Goal: Task Accomplishment & Management: Manage account settings

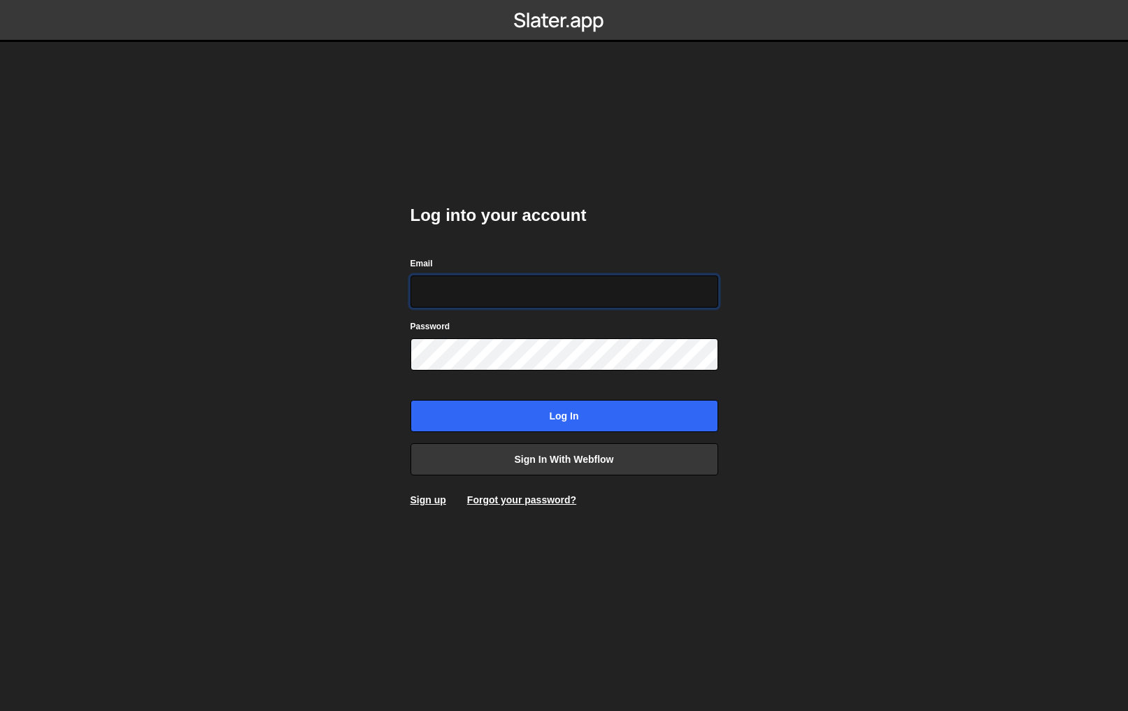
type input "[PERSON_NAME][EMAIL_ADDRESS][DOMAIN_NAME]"
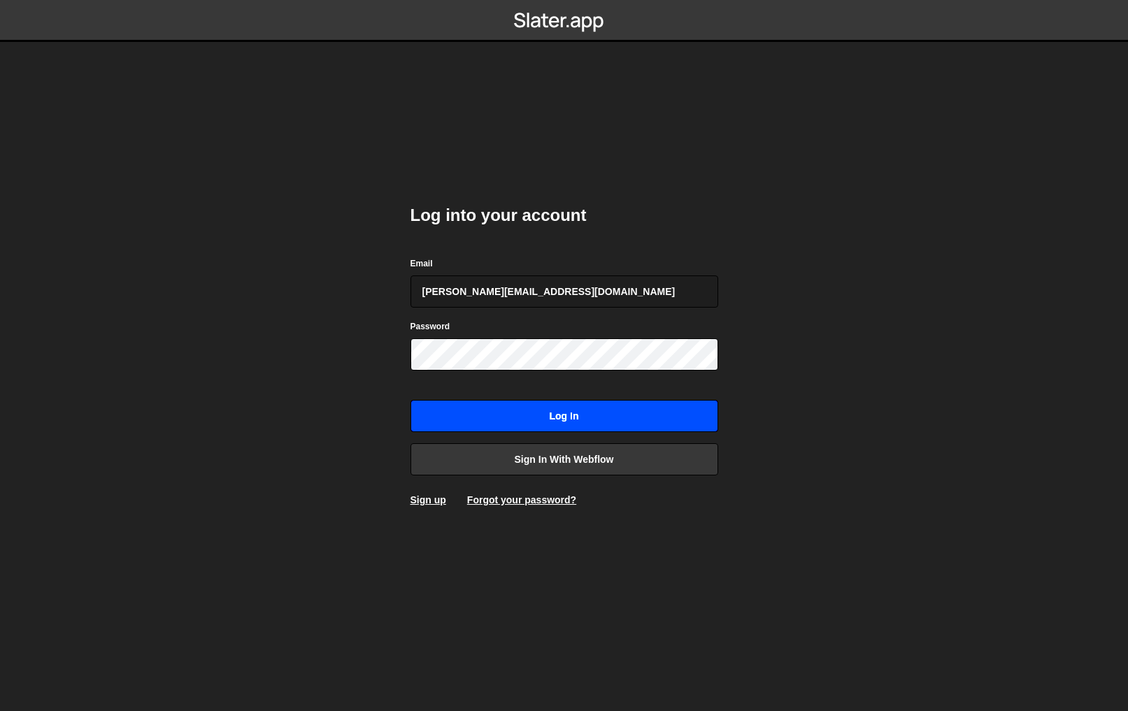
click at [573, 410] on input "Log in" at bounding box center [564, 416] width 308 height 32
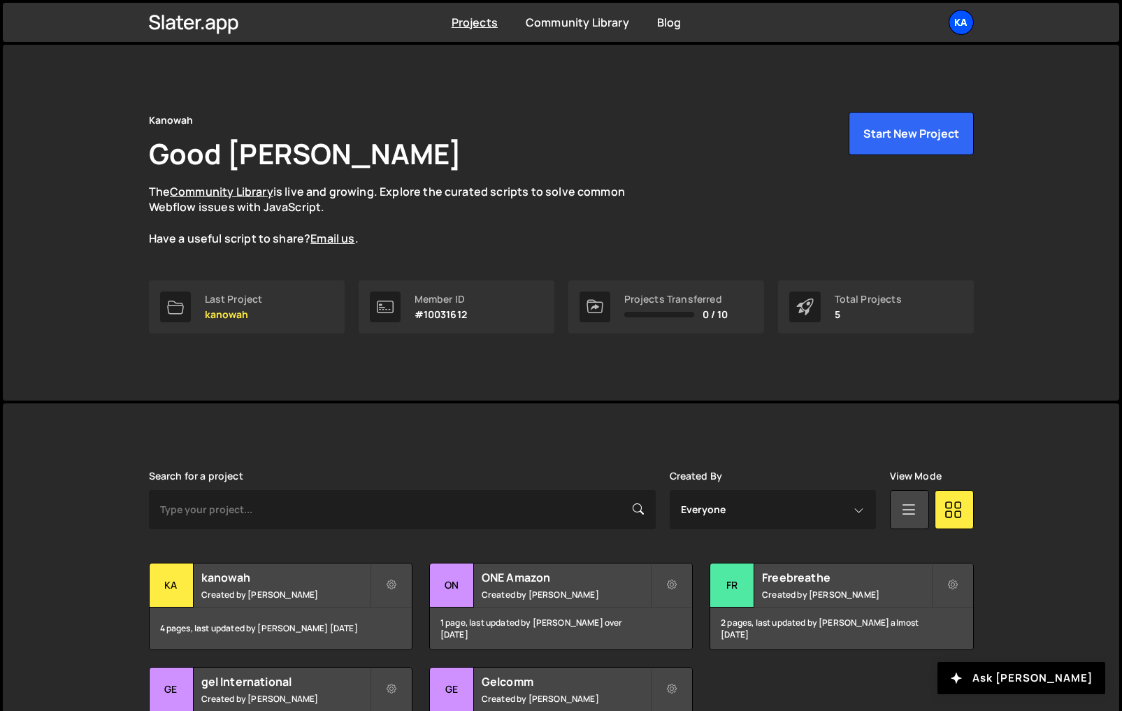
click at [966, 24] on div "Ka" at bounding box center [961, 22] width 25 height 25
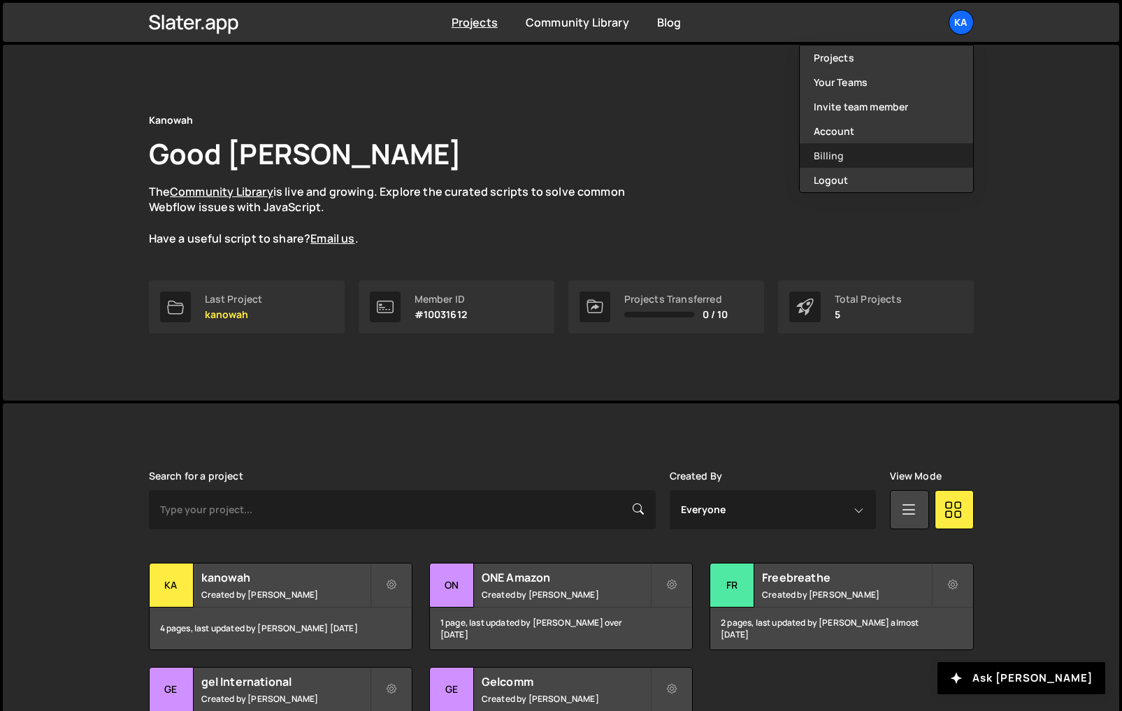
click at [838, 155] on link "Billing" at bounding box center [886, 155] width 173 height 24
